Goal: Transaction & Acquisition: Purchase product/service

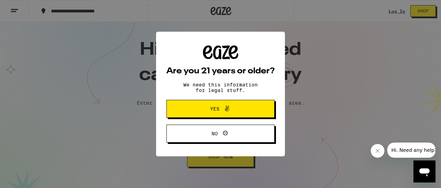
click at [233, 112] on span "Yes" at bounding box center [220, 108] width 52 height 9
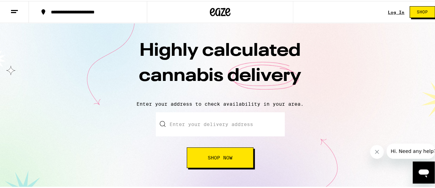
click at [391, 9] on link "Log In" at bounding box center [396, 11] width 17 height 4
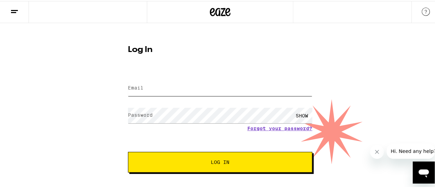
click at [148, 84] on input "Email" at bounding box center [220, 87] width 184 height 15
type input "[EMAIL_ADDRESS][DOMAIN_NAME]"
click at [230, 162] on span "Log In" at bounding box center [220, 161] width 129 height 5
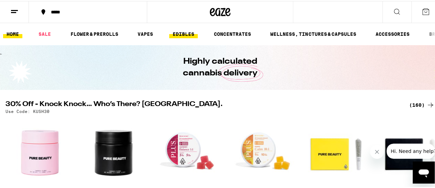
click at [187, 32] on link "EDIBLES" at bounding box center [183, 33] width 29 height 8
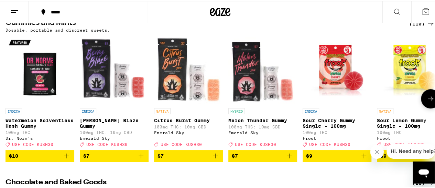
scroll to position [107, 0]
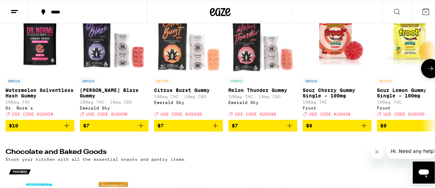
click at [364, 129] on icon "Add to bag" at bounding box center [364, 124] width 8 height 8
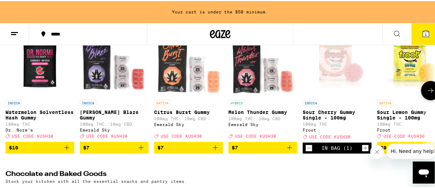
scroll to position [129, 0]
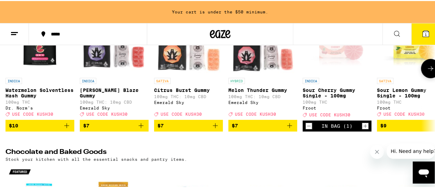
click at [367, 129] on icon "Increment" at bounding box center [365, 125] width 6 height 8
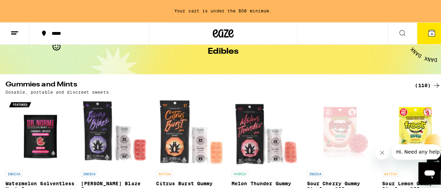
scroll to position [0, 0]
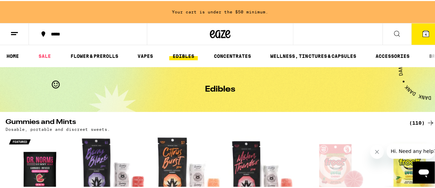
click at [393, 32] on icon at bounding box center [397, 33] width 8 height 8
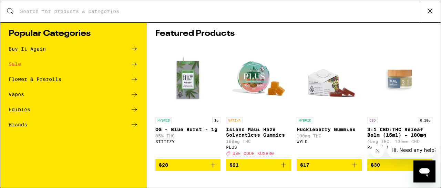
click at [20, 110] on div "Edibles" at bounding box center [20, 109] width 22 height 5
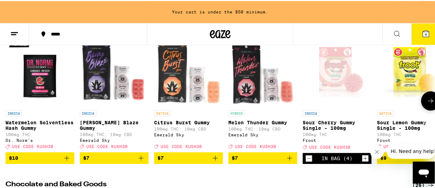
scroll to position [54, 0]
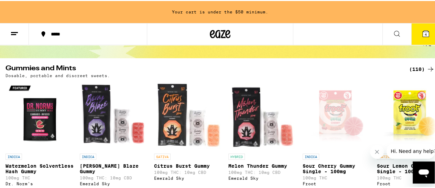
click at [393, 30] on icon at bounding box center [397, 33] width 8 height 8
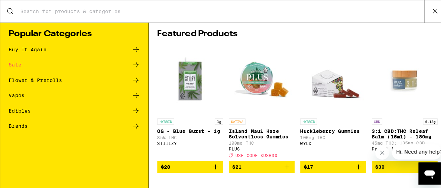
scroll to position [0, 0]
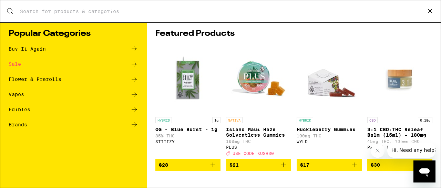
click at [93, 12] on input "Search for Products" at bounding box center [219, 11] width 399 height 6
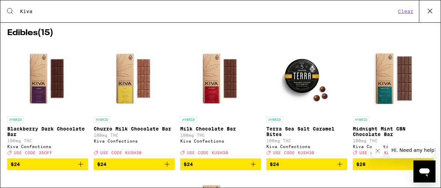
scroll to position [116, 0]
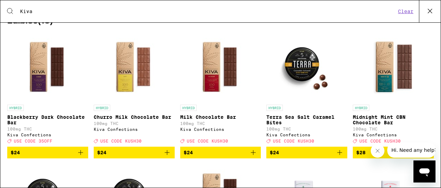
click at [77, 157] on icon "Add to bag" at bounding box center [80, 152] width 8 height 8
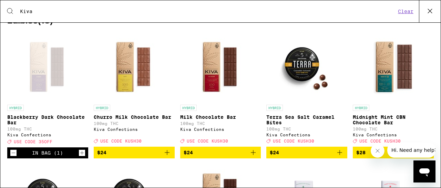
click at [78, 156] on button "Increment" at bounding box center [81, 152] width 7 height 7
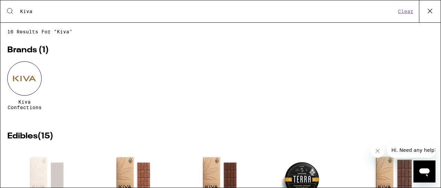
scroll to position [0, 0]
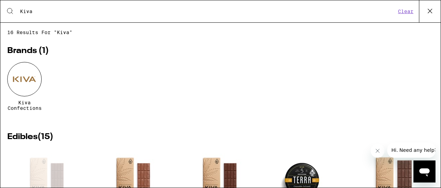
drag, startPoint x: 37, startPoint y: 9, endPoint x: 14, endPoint y: 9, distance: 22.7
click at [20, 9] on input "Kiva" at bounding box center [208, 11] width 376 height 6
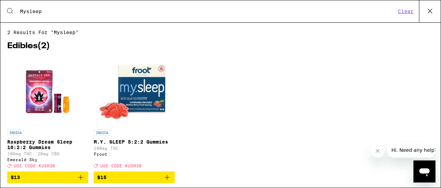
scroll to position [17, 0]
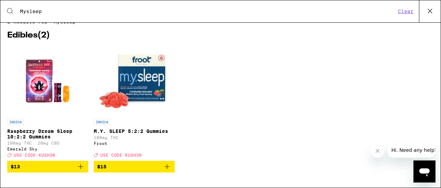
click at [165, 167] on icon "Add to bag" at bounding box center [167, 166] width 8 height 8
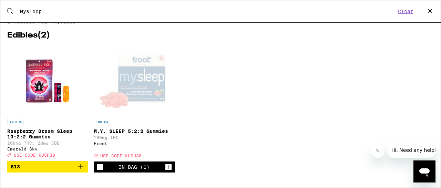
click at [165, 167] on icon "Increment" at bounding box center [168, 167] width 6 height 8
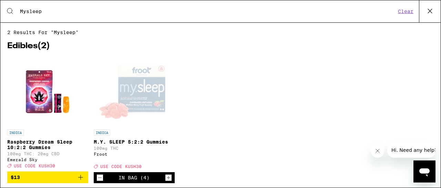
drag, startPoint x: 46, startPoint y: 11, endPoint x: 0, endPoint y: 5, distance: 46.5
click at [20, 8] on input "Mysleep" at bounding box center [208, 11] width 376 height 6
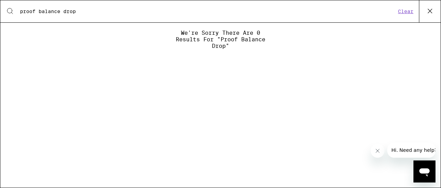
drag, startPoint x: 37, startPoint y: 9, endPoint x: 6, endPoint y: 7, distance: 31.0
click at [20, 8] on input "proof balance drop" at bounding box center [208, 11] width 376 height 6
drag, startPoint x: 64, startPoint y: 12, endPoint x: 9, endPoint y: 9, distance: 54.8
click at [20, 9] on input "balance drop" at bounding box center [208, 11] width 376 height 6
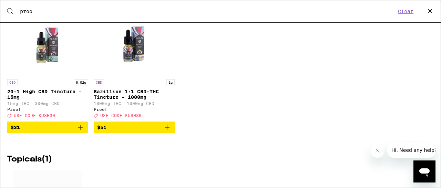
scroll to position [308, 0]
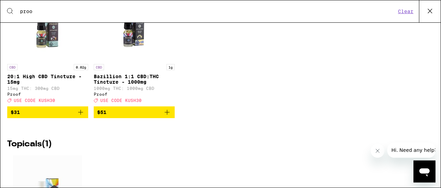
type input "proo"
click at [165, 116] on icon "Add to bag" at bounding box center [167, 112] width 8 height 8
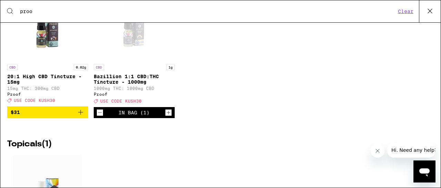
click at [165, 117] on icon "Increment" at bounding box center [168, 112] width 6 height 8
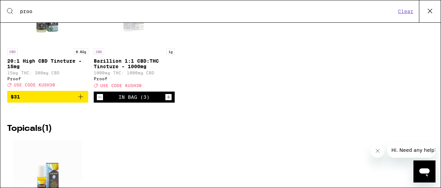
scroll to position [324, 0]
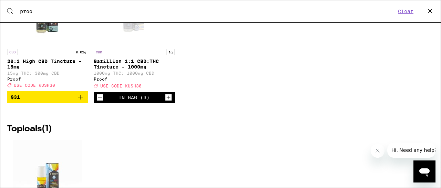
click at [101, 102] on icon "Decrement" at bounding box center [100, 97] width 6 height 8
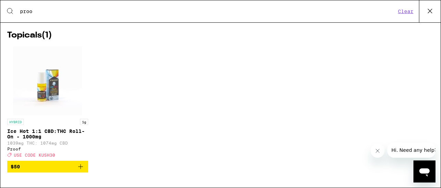
scroll to position [439, 0]
click at [81, 166] on icon "Add to bag" at bounding box center [80, 166] width 8 height 8
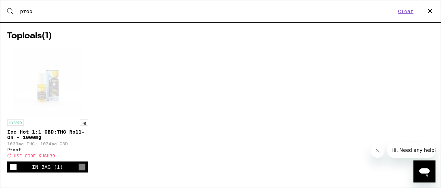
click at [13, 165] on icon "Decrement" at bounding box center [13, 167] width 6 height 8
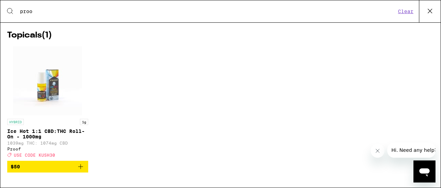
click at [81, 166] on icon "Add to bag" at bounding box center [80, 166] width 8 height 8
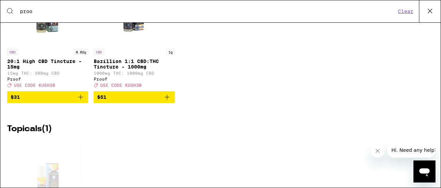
scroll to position [324, 0]
click at [163, 101] on icon "Add to bag" at bounding box center [167, 97] width 8 height 8
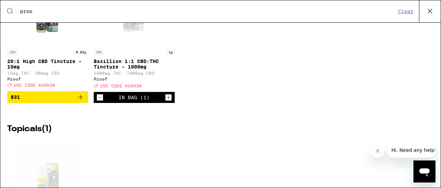
click at [166, 102] on icon "Increment" at bounding box center [168, 97] width 6 height 8
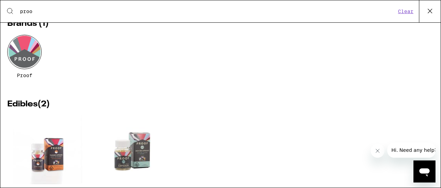
scroll to position [0, 0]
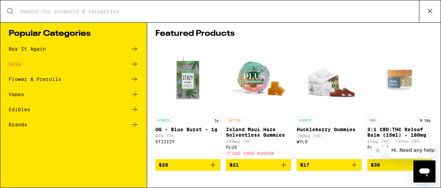
click at [424, 10] on icon at bounding box center [429, 11] width 10 height 10
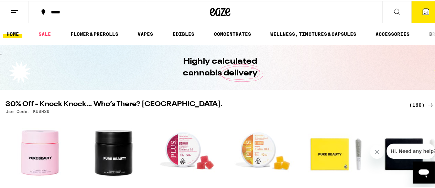
click at [423, 9] on icon at bounding box center [426, 11] width 6 height 6
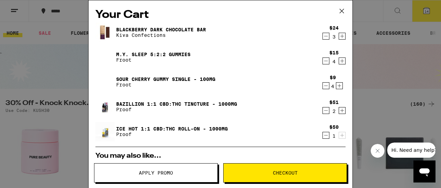
click at [322, 110] on icon "Decrement" at bounding box center [325, 110] width 6 height 8
click at [324, 61] on icon "Decrement" at bounding box center [326, 61] width 4 height 0
click at [288, 171] on span "Checkout" at bounding box center [285, 172] width 25 height 5
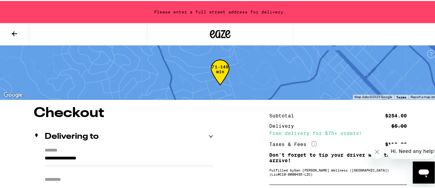
click at [18, 31] on icon at bounding box center [14, 33] width 8 height 8
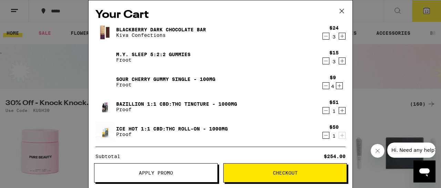
click at [64, 81] on div "Your Cart Blackberry Dark Chocolate Bar Kiva Confections $24 3 M.Y. SLEEP 5:2:2…" at bounding box center [220, 94] width 441 height 188
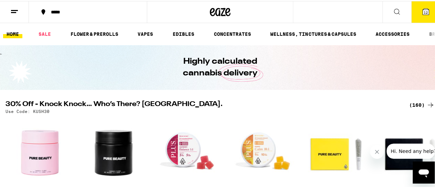
click at [423, 9] on icon at bounding box center [426, 11] width 6 height 6
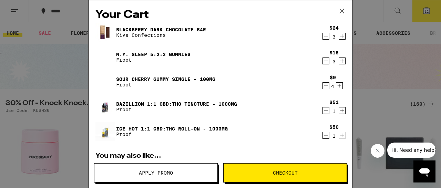
click at [294, 170] on button "Checkout" at bounding box center [285, 172] width 124 height 19
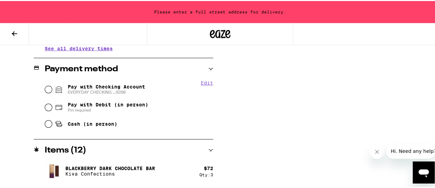
scroll to position [286, 0]
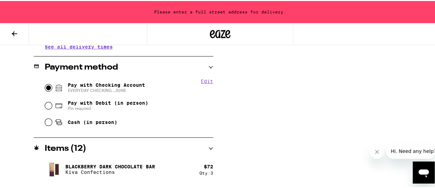
click at [48, 84] on input "Pay with Checking Account EVERYDAY CHECKING ...9268" at bounding box center [48, 86] width 7 height 7
radio input "true"
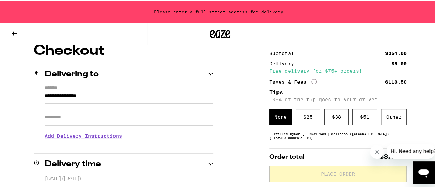
scroll to position [72, 0]
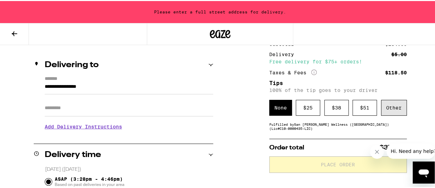
click at [389, 110] on div "Other" at bounding box center [394, 107] width 26 height 16
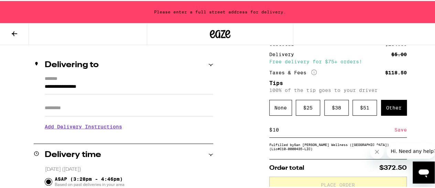
type input "10"
click at [399, 132] on div "Save" at bounding box center [401, 128] width 12 height 15
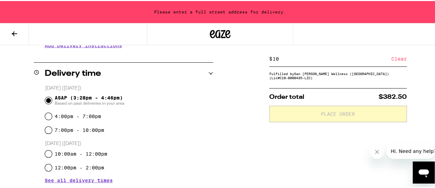
scroll to position [45, 0]
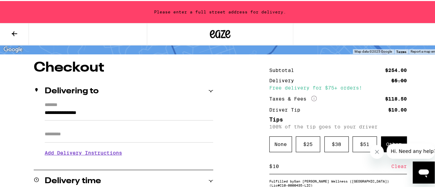
click at [45, 112] on input "**********" at bounding box center [129, 114] width 169 height 12
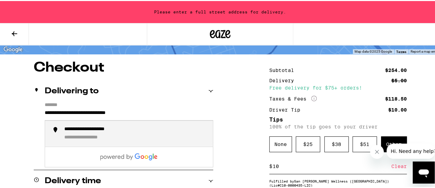
click at [99, 131] on div "**********" at bounding box center [100, 128] width 72 height 7
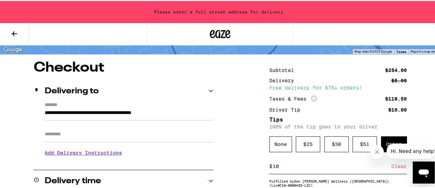
type input "**********"
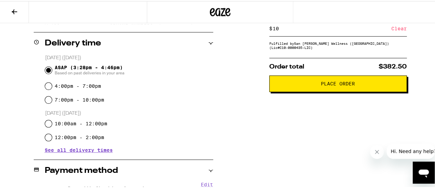
scroll to position [167, 0]
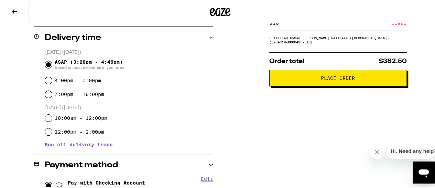
click at [343, 79] on span "Place Order" at bounding box center [338, 77] width 34 height 5
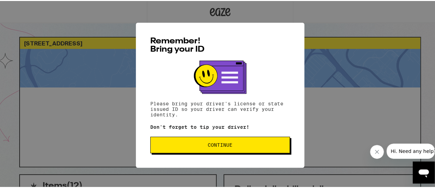
click at [228, 145] on span "Continue" at bounding box center [220, 143] width 25 height 5
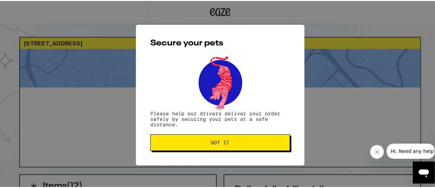
click at [228, 144] on span "Got it" at bounding box center [220, 141] width 128 height 5
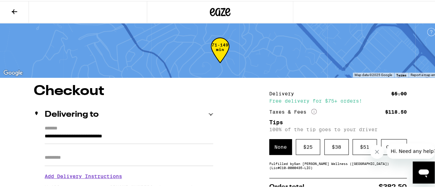
click at [12, 9] on icon at bounding box center [14, 11] width 8 height 8
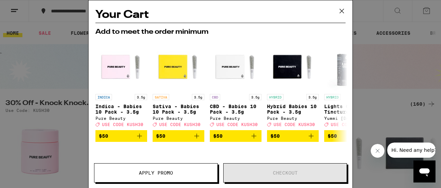
click at [341, 10] on icon at bounding box center [341, 11] width 4 height 4
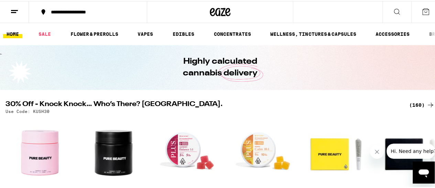
click at [11, 32] on link "HOME" at bounding box center [12, 33] width 19 height 8
click at [422, 11] on icon at bounding box center [426, 11] width 8 height 8
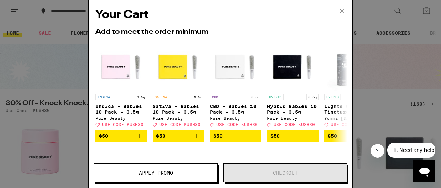
click at [340, 9] on icon at bounding box center [341, 11] width 10 height 10
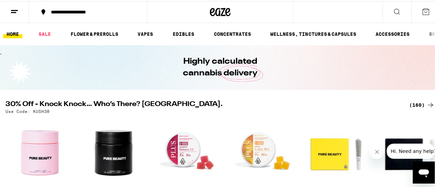
click at [43, 11] on icon at bounding box center [44, 11] width 4 height 6
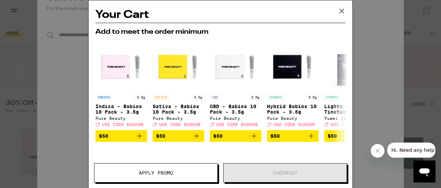
click at [342, 9] on icon at bounding box center [341, 11] width 10 height 10
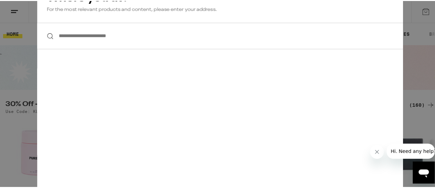
drag, startPoint x: 377, startPoint y: 151, endPoint x: 740, endPoint y: 285, distance: 386.2
click at [377, 151] on icon "Close message from company" at bounding box center [377, 152] width 6 height 6
click at [24, 18] on div "**********" at bounding box center [220, 94] width 441 height 188
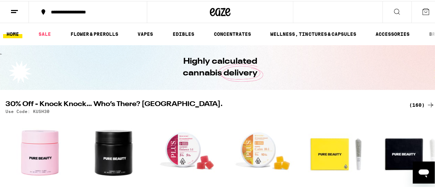
click at [17, 9] on line at bounding box center [14, 9] width 7 height 0
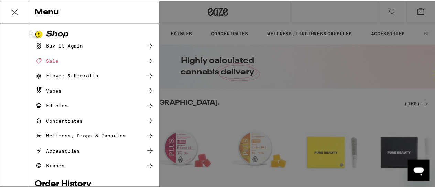
scroll to position [128, 0]
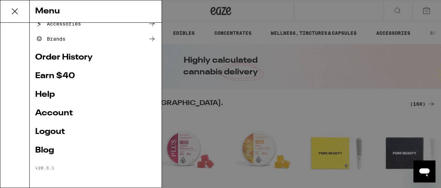
click at [66, 112] on link "Account" at bounding box center [95, 113] width 121 height 8
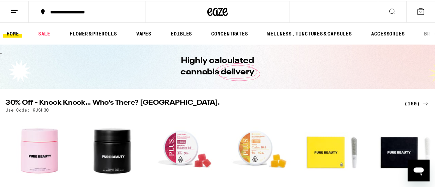
scroll to position [128, 0]
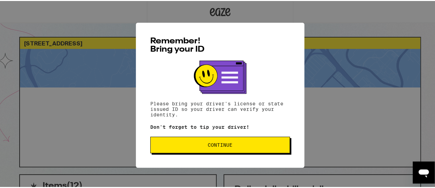
click at [354, 76] on div "Remember! Bring your ID Please bring your driver's license or state issued ID s…" at bounding box center [220, 94] width 441 height 188
click at [245, 144] on span "Continue" at bounding box center [220, 143] width 128 height 5
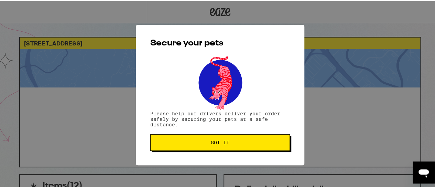
click at [229, 142] on span "Got it" at bounding box center [220, 141] width 128 height 5
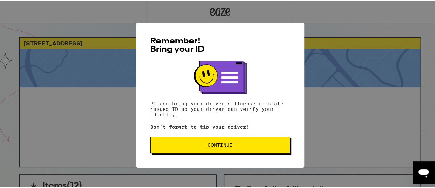
click at [216, 11] on div "Remember! Bring your ID Please bring your driver's license or state issued ID s…" at bounding box center [220, 94] width 441 height 188
click at [226, 151] on button "Continue" at bounding box center [220, 144] width 140 height 17
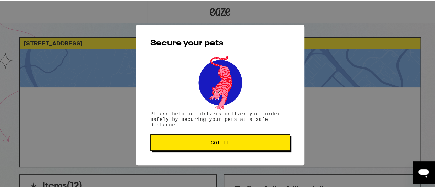
click at [219, 143] on span "Got it" at bounding box center [220, 141] width 19 height 5
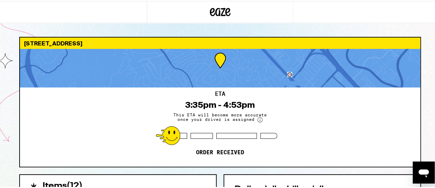
click at [218, 10] on icon at bounding box center [220, 11] width 21 height 12
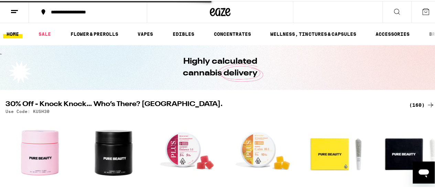
click at [14, 9] on line at bounding box center [14, 9] width 7 height 0
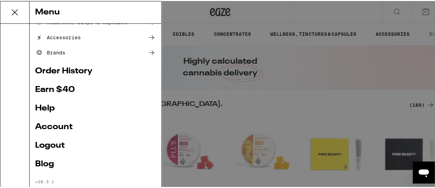
scroll to position [116, 0]
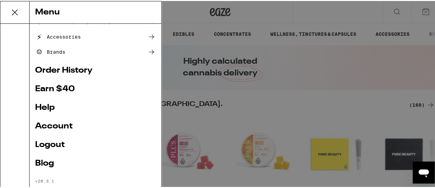
click at [60, 144] on link "Logout" at bounding box center [95, 144] width 121 height 8
click at [39, 145] on link "Logout" at bounding box center [95, 144] width 121 height 8
click at [40, 145] on link "Logout" at bounding box center [95, 144] width 121 height 8
click at [137, 144] on link "Logout" at bounding box center [95, 144] width 121 height 8
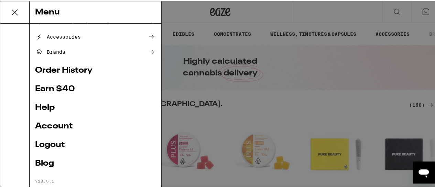
click at [15, 7] on icon at bounding box center [15, 11] width 14 height 14
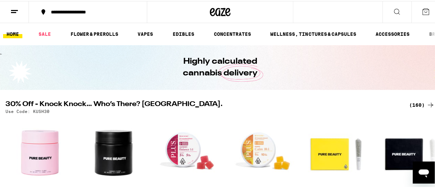
click at [221, 11] on icon at bounding box center [220, 11] width 21 height 12
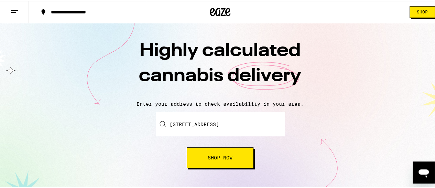
click at [13, 9] on line at bounding box center [14, 9] width 7 height 0
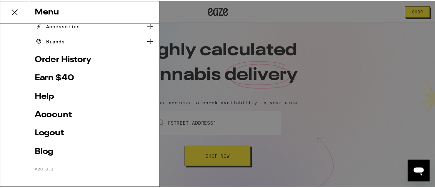
scroll to position [128, 0]
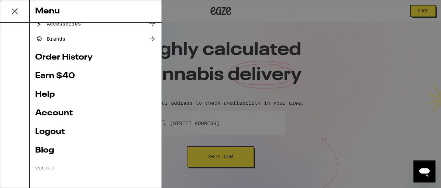
click at [57, 130] on link "Logout" at bounding box center [95, 132] width 121 height 8
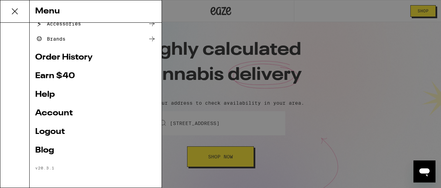
click at [57, 130] on link "Logout" at bounding box center [95, 132] width 121 height 8
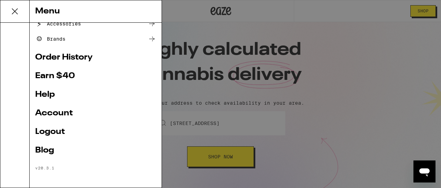
click at [57, 130] on link "Logout" at bounding box center [95, 132] width 121 height 8
click at [113, 109] on link "Account" at bounding box center [95, 113] width 121 height 8
